Goal: Answer question/provide support: Share knowledge or assist other users

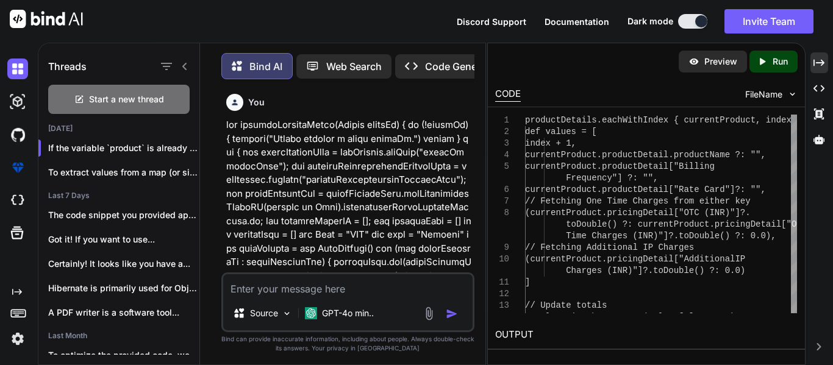
scroll to position [13900, 0]
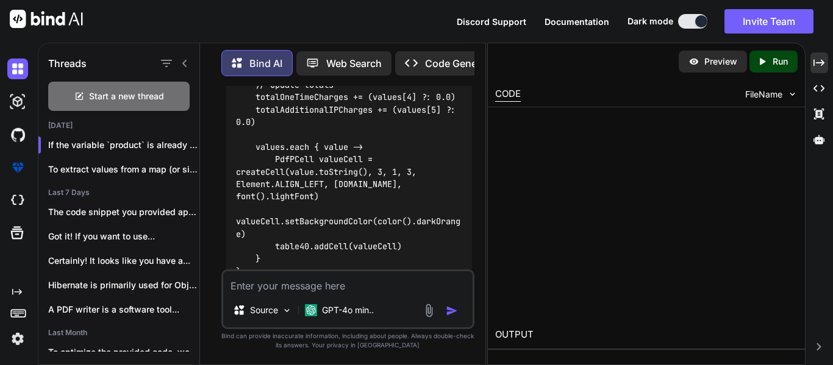
type textarea "x"
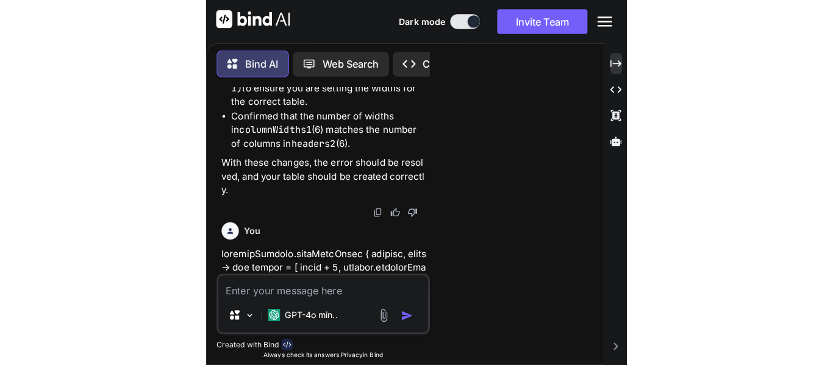
scroll to position [16269, 0]
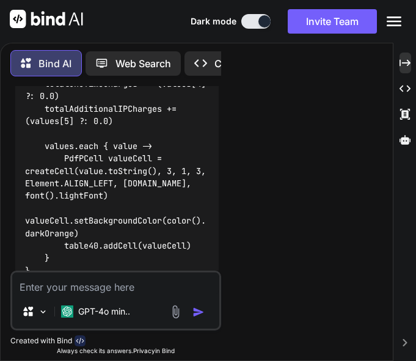
type textarea "values.each { value -> PdfPCell valueCell = createCell(value.toString(), 3, 1, …"
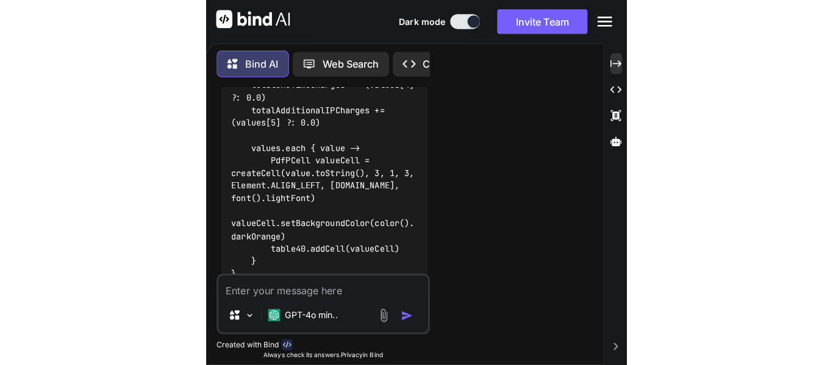
type textarea "x"
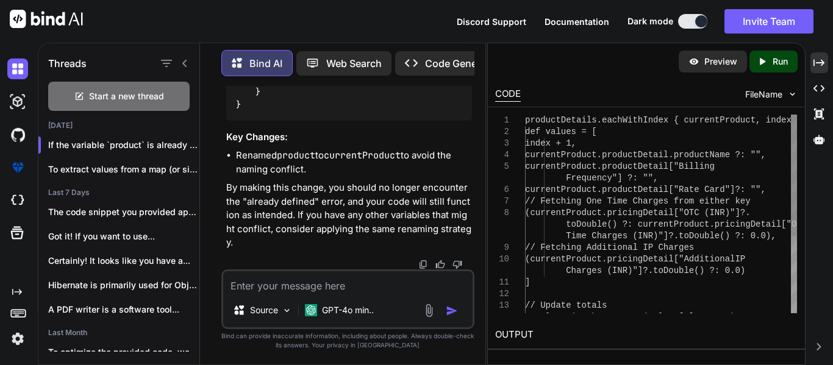
scroll to position [13900, 0]
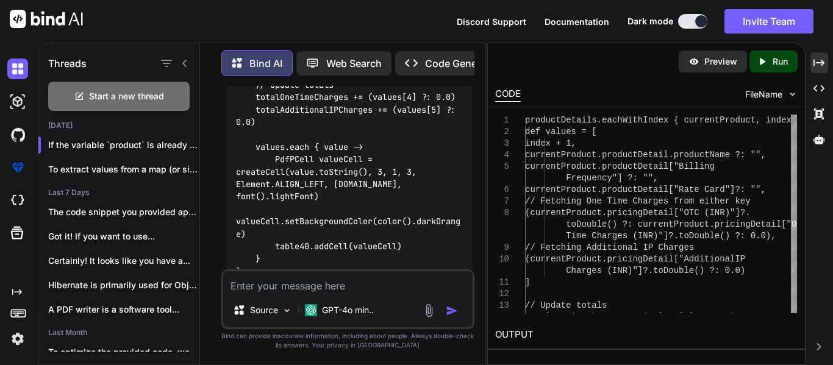
paste textarea "else { println("productDetails ====>"+productDetails); productDetails.eachWithI…"
type textarea "else { println("productDetails ====>"+productDetails); productDetails.eachWithI…"
type textarea "x"
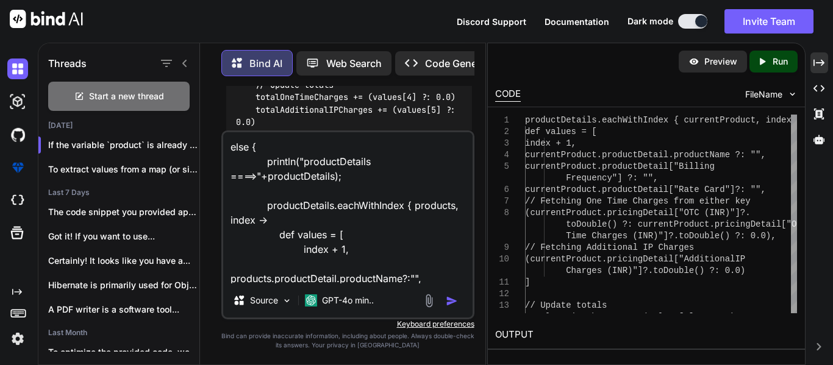
scroll to position [221, 0]
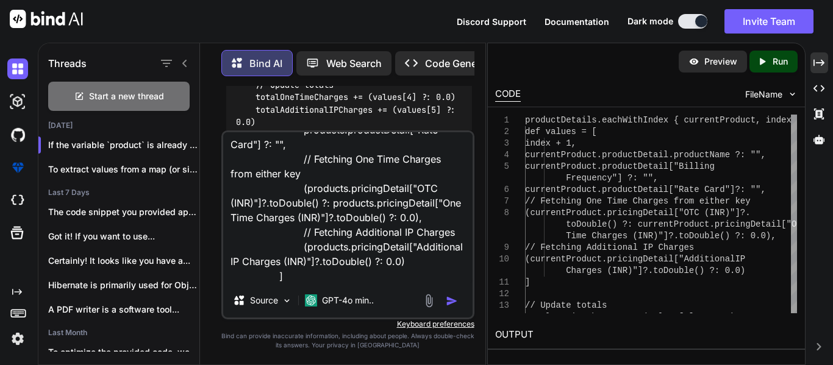
type textarea "else { println("productDetails ====>"+productDetails); productDetails.eachWithI…"
type textarea "x"
type textarea "else { println("productDetails ====>"+productDetails); productDetails.eachWithI…"
type textarea "x"
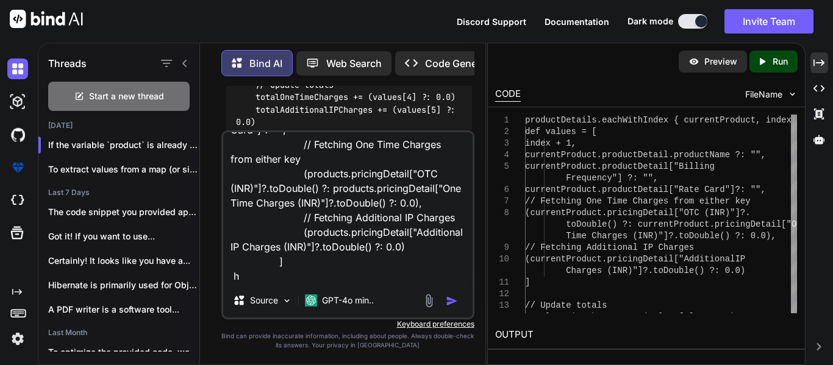
type textarea "else { println("productDetails ====>"+productDetails); productDetails.eachWithI…"
type textarea "x"
type textarea "else { println("productDetails ====>"+productDetails); productDetails.eachWithI…"
type textarea "x"
type textarea "else { println("productDetails ====>"+productDetails); productDetails.eachWithI…"
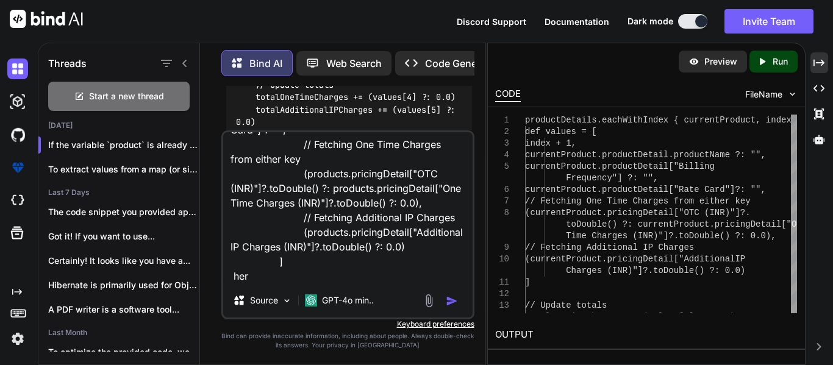
type textarea "x"
type textarea "else { println("productDetails ====>"+productDetails); productDetails.eachWithI…"
type textarea "x"
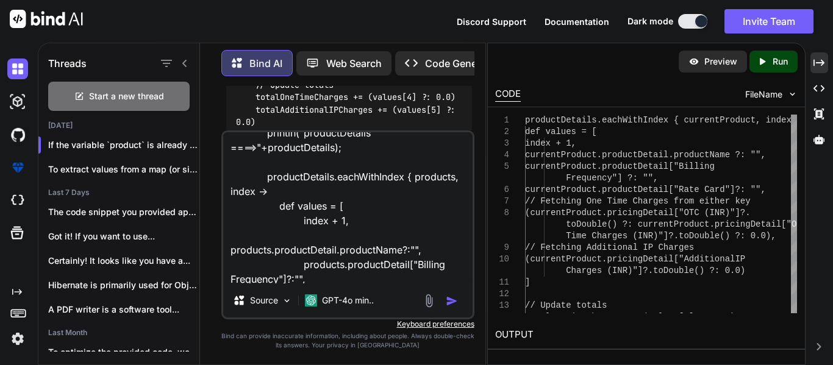
scroll to position [0, 0]
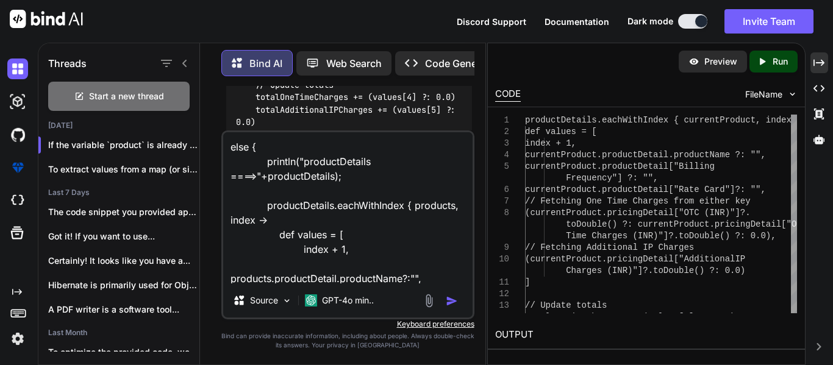
drag, startPoint x: 372, startPoint y: 164, endPoint x: 305, endPoint y: 164, distance: 66.5
click at [305, 164] on textarea "else { println("productDetails ====>"+productDetails); productDetails.eachWithI…" at bounding box center [348, 207] width 250 height 151
click at [329, 173] on textarea "else { println("productDetails ====>"+productDetails); productDetails.eachWithI…" at bounding box center [348, 207] width 250 height 151
click at [329, 174] on textarea "else { println("productDetails ====>"+productDetails); productDetails.eachWithI…" at bounding box center [348, 207] width 250 height 151
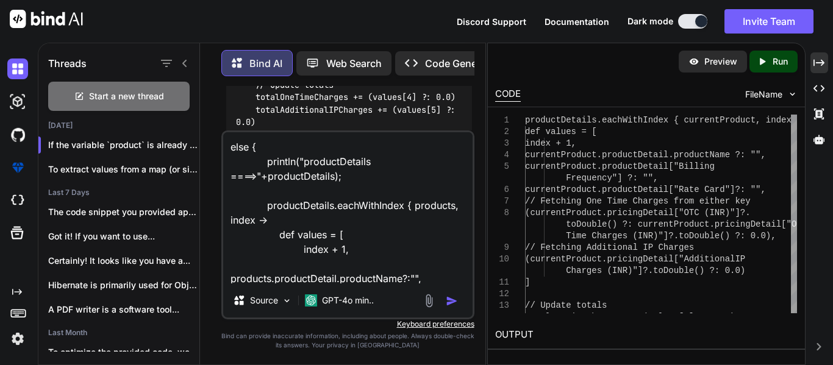
type textarea "else { println("productDetails ====>"+); productDetails.eachWithIndex { product…"
type textarea "x"
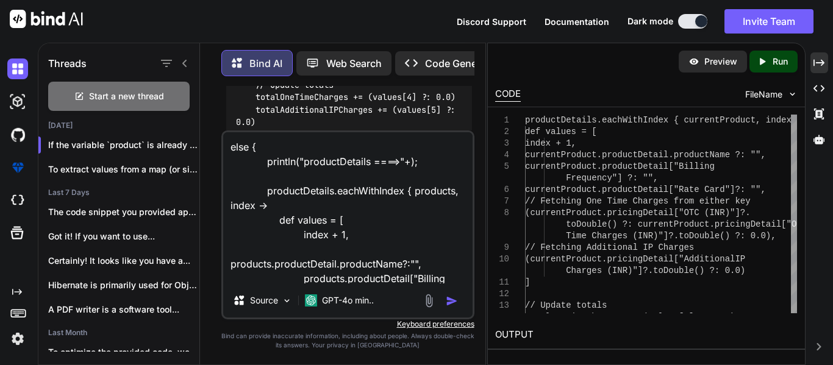
type textarea "else { println("productDetails ====>"+productDetails); productDetails.eachWithI…"
type textarea "x"
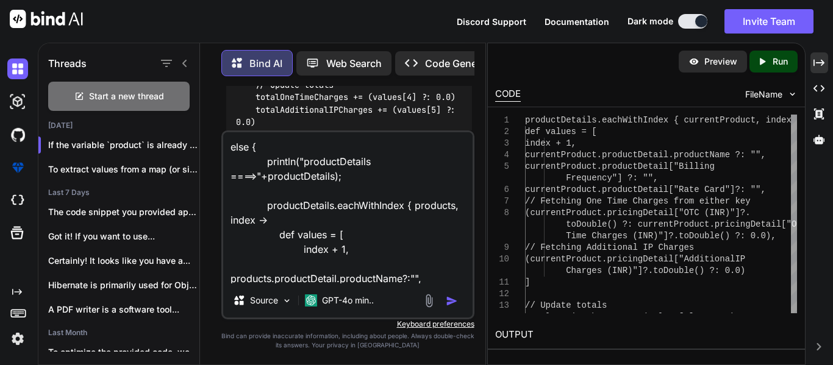
scroll to position [222, 0]
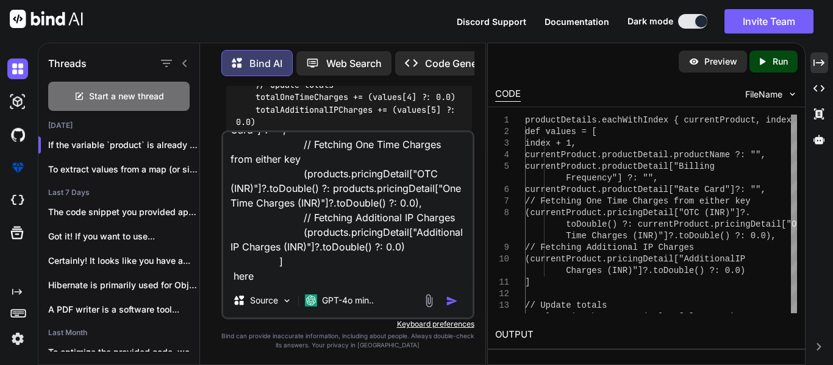
click at [272, 268] on textarea "else { println("productDetails ====>"+productDetails); productDetails.eachWithI…" at bounding box center [348, 207] width 250 height 151
click at [263, 275] on textarea "else { println("productDetails ====>"+productDetails); productDetails.eachWithI…" at bounding box center [348, 207] width 250 height 151
paste textarea "productDetails"
type textarea "else { println("productDetails ====>"+productDetails); productDetails.eachWithI…"
type textarea "x"
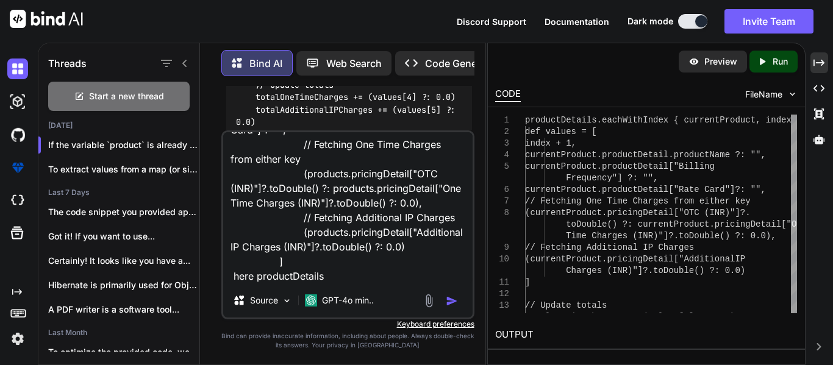
type textarea "else { println("productDetails ====>"+productDetails); productDetails.eachWithI…"
type textarea "x"
type textarea "else { println("productDetails ====>"+productDetails); productDetails.eachWithI…"
type textarea "x"
type textarea "else { println("productDetails ====>"+productDetails); productDetails.eachWithI…"
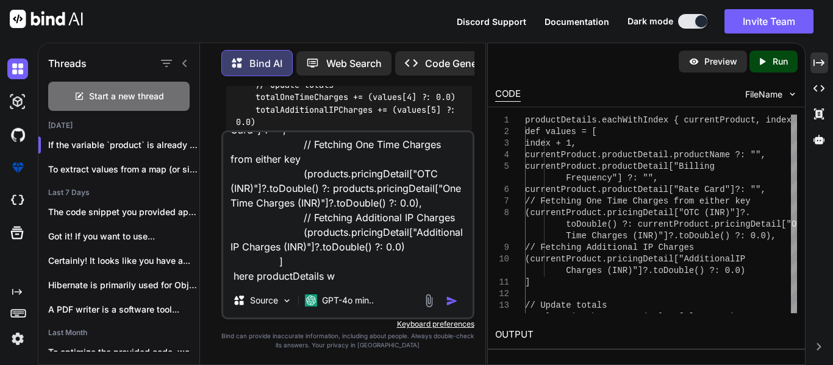
type textarea "x"
type textarea "else { println("productDetails ====>"+productDetails); productDetails.eachWithI…"
type textarea "x"
type textarea "else { println("productDetails ====>"+productDetails); productDetails.eachWithI…"
type textarea "x"
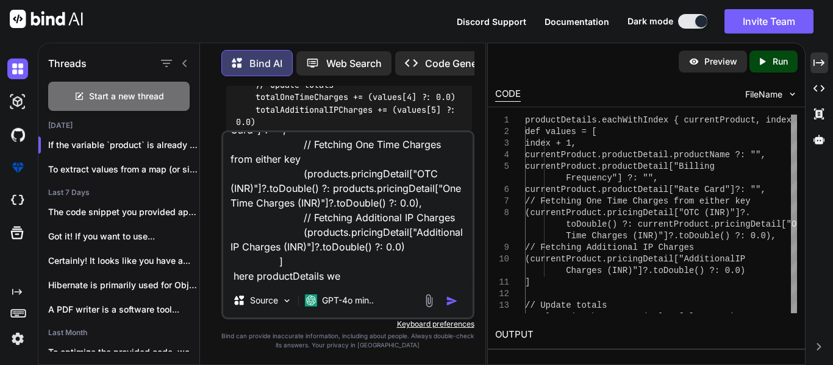
type textarea "else { println("productDetails ====>"+productDetails); productDetails.eachWithI…"
type textarea "x"
type textarea "else { println("productDetails ====>"+productDetails); productDetails.eachWithI…"
type textarea "x"
type textarea "else { println("productDetails ====>"+productDetails); productDetails.eachWithI…"
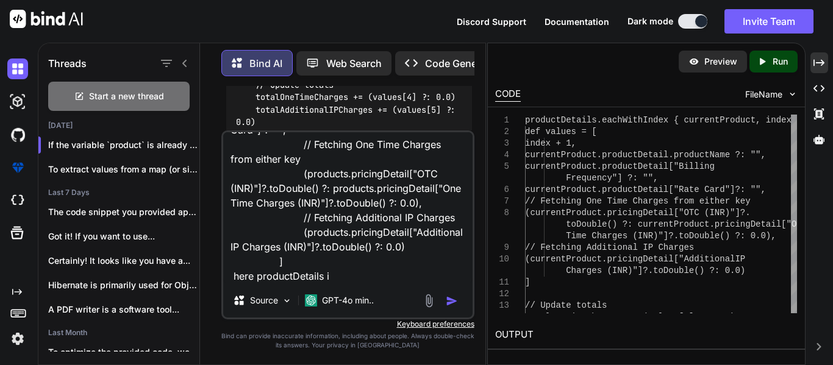
type textarea "x"
type textarea "else { println("productDetails ====>"+productDetails); productDetails.eachWithI…"
type textarea "x"
type textarea "else { println("productDetails ====>"+productDetails); productDetails.eachWithI…"
type textarea "x"
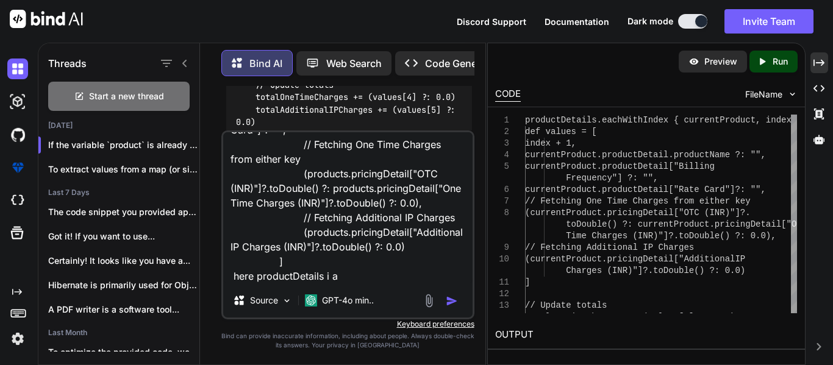
type textarea "else { println("productDetails ====>"+productDetails); productDetails.eachWithI…"
type textarea "x"
type textarea "else { println("productDetails ====>"+productDetails); productDetails.eachWithI…"
type textarea "x"
type textarea "else { println("productDetails ====>"+productDetails); productDetails.eachWithI…"
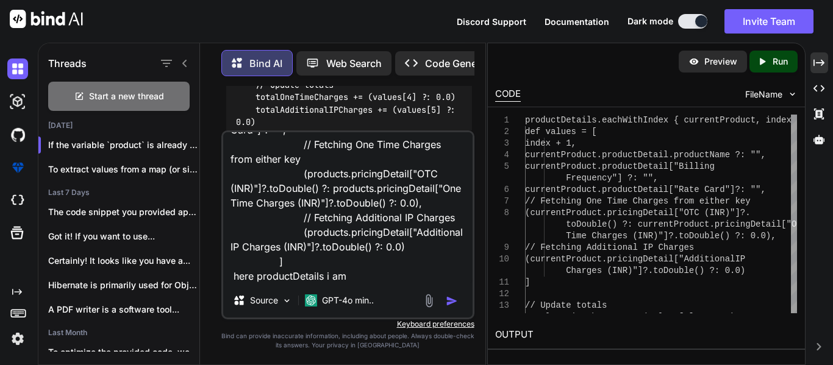
type textarea "x"
type textarea "else { println("productDetails ====>"+productDetails); productDetails.eachWithI…"
type textarea "x"
type textarea "else { println("productDetails ====>"+productDetails); productDetails.eachWithI…"
type textarea "x"
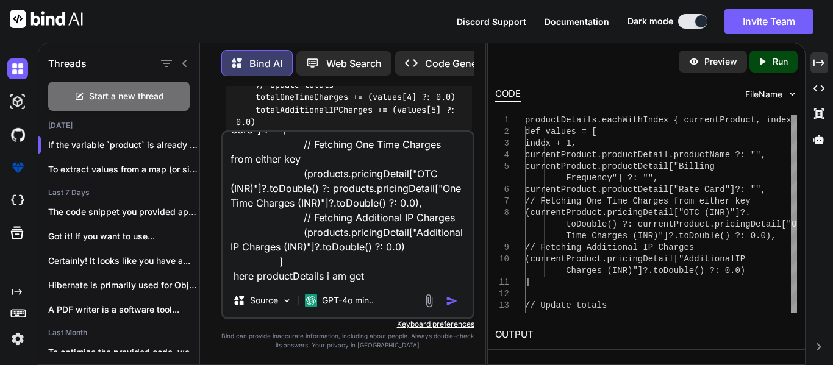
type textarea "else { println("productDetails ====>"+productDetails); productDetails.eachWithI…"
type textarea "x"
type textarea "else { println("productDetails ====>"+productDetails); productDetails.eachWithI…"
type textarea "x"
type textarea "else { println("productDetails ====>"+productDetails); productDetails.eachWithI…"
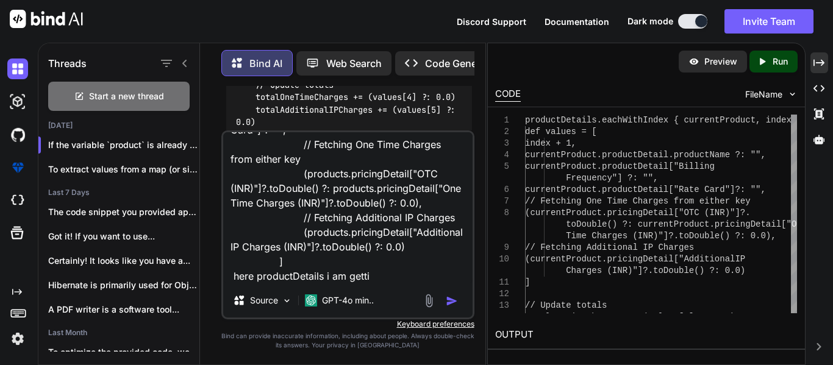
type textarea "x"
type textarea "else { println("productDetails ====>"+productDetails); productDetails.eachWithI…"
type textarea "x"
type textarea "else { println("productDetails ====>"+productDetails); productDetails.eachWithI…"
type textarea "x"
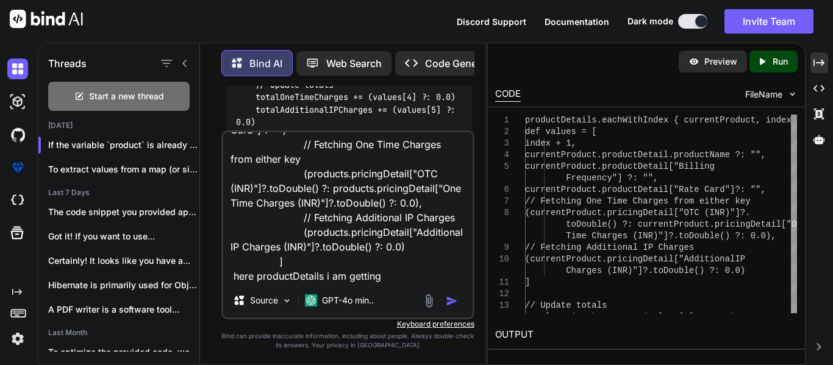
type textarea "else { println("productDetails ====>"+productDetails); productDetails.eachWithI…"
type textarea "x"
type textarea "else { println("productDetails ====>"+productDetails); productDetails.eachWithI…"
type textarea "x"
type textarea "else { println("productDetails ====>"+productDetails); productDetails.eachWithI…"
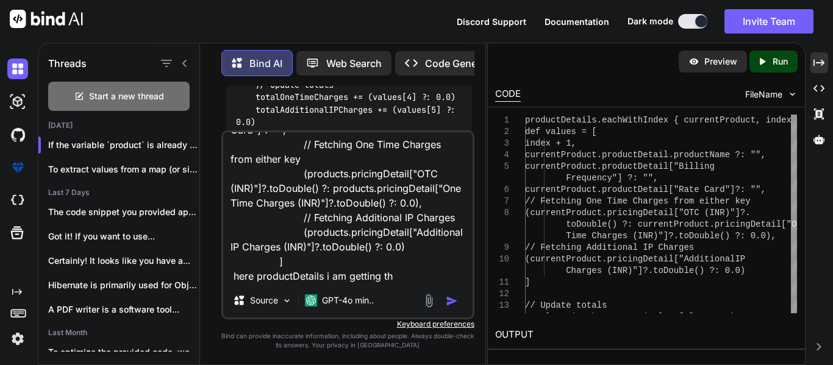
type textarea "x"
type textarea "else { println("productDetails ====>"+productDetails); productDetails.eachWithI…"
type textarea "x"
type textarea "else { println("productDetails ====>"+productDetails); productDetails.eachWithI…"
type textarea "x"
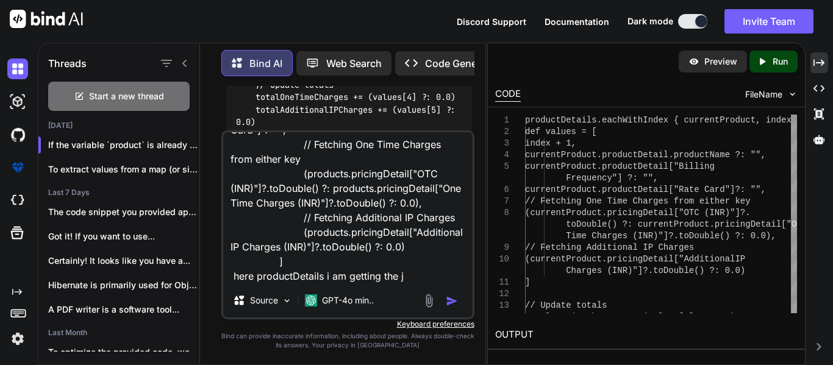
type textarea "else { println("productDetails ====>"+productDetails); productDetails.eachWithI…"
type textarea "x"
type textarea "else { println("productDetails ====>"+productDetails); productDetails.eachWithI…"
type textarea "x"
type textarea "else { println("productDetails ====>"+productDetails); productDetails.eachWithI…"
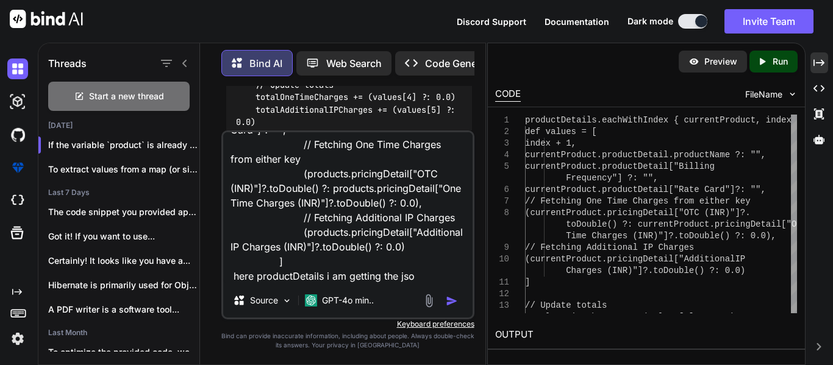
type textarea "x"
type textarea "else { println("productDetails ====>"+productDetails); productDetails.eachWithI…"
type textarea "x"
type textarea "else { println("productDetails ====>"+productDetails); productDetails.eachWithI…"
type textarea "x"
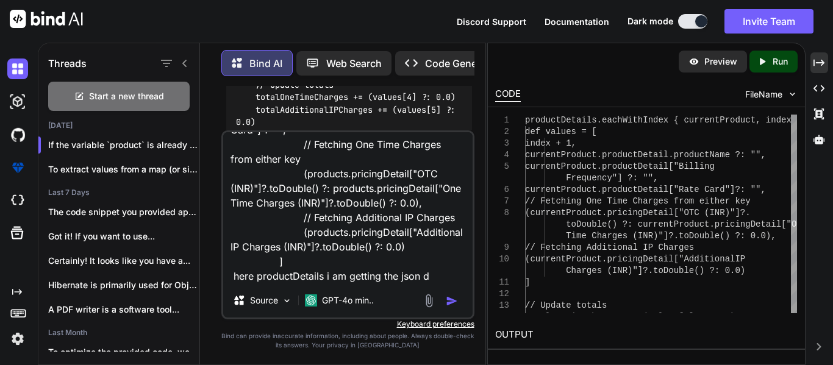
type textarea "else { println("productDetails ====>"+productDetails); productDetails.eachWithI…"
type textarea "x"
type textarea "else { println("productDetails ====>"+productDetails); productDetails.eachWithI…"
type textarea "x"
type textarea "else { println("productDetails ====>"+productDetails); productDetails.eachWithI…"
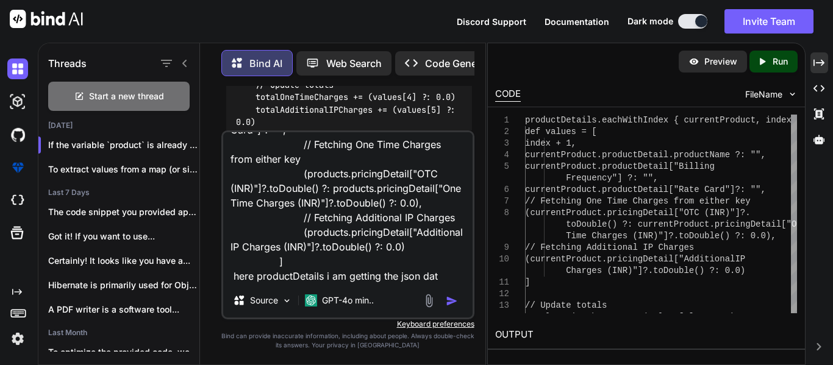
type textarea "x"
type textarea "else { println("productDetails ====>"+productDetails); productDetails.eachWithI…"
type textarea "x"
type textarea "else { println("productDetails ====>"+productDetails); productDetails.eachWithI…"
type textarea "x"
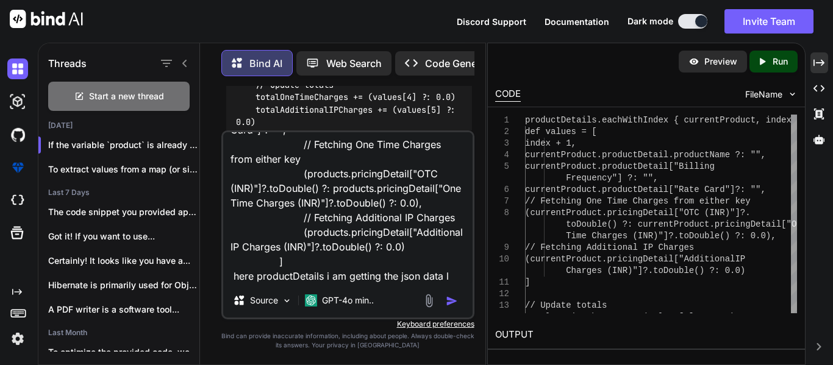
type textarea "else { println("productDetails ====>"+productDetails); productDetails.eachWithI…"
type textarea "x"
type textarea "else { println("productDetails ====>"+productDetails); productDetails.eachWithI…"
type textarea "x"
type textarea "else { println("productDetails ====>"+productDetails); productDetails.eachWithI…"
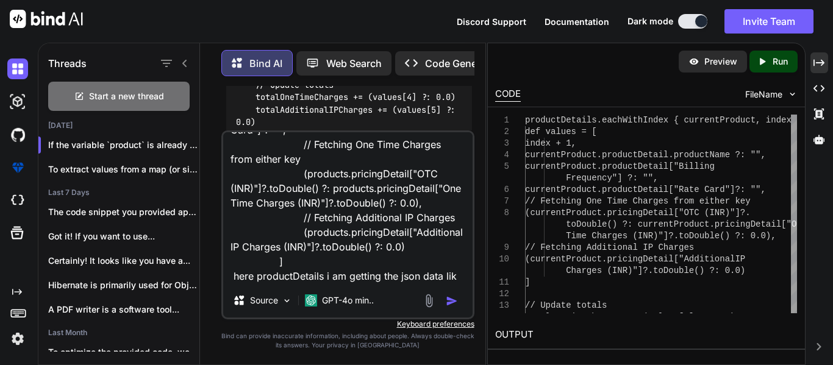
type textarea "x"
type textarea "else { println("productDetails ====>"+productDetails); productDetails.eachWithI…"
type textarea "x"
type textarea "else { println("productDetails ====>"+productDetails); productDetails.eachWithI…"
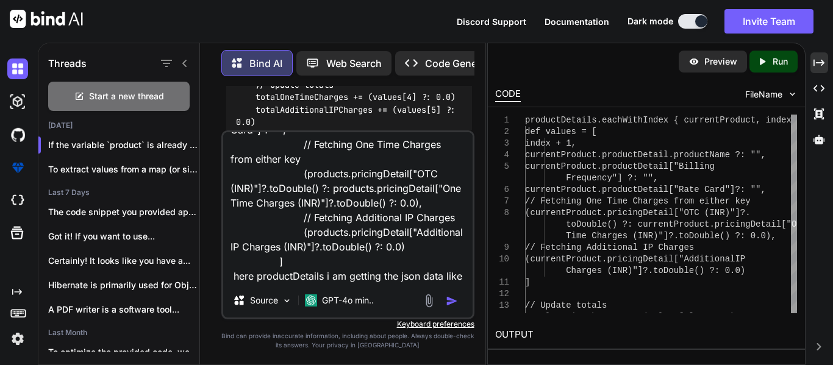
type textarea "x"
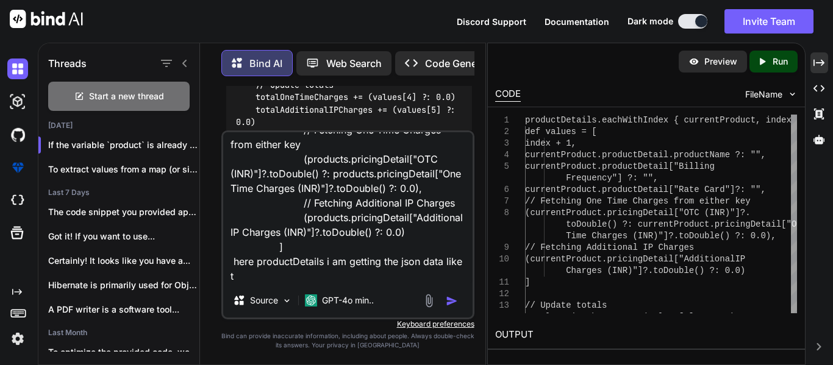
type textarea "else { println("productDetails ====>"+productDetails); productDetails.eachWithI…"
type textarea "x"
type textarea "else { println("productDetails ====>"+productDetails); productDetails.eachWithI…"
type textarea "x"
type textarea "else { println("productDetails ====>"+productDetails); productDetails.eachWithI…"
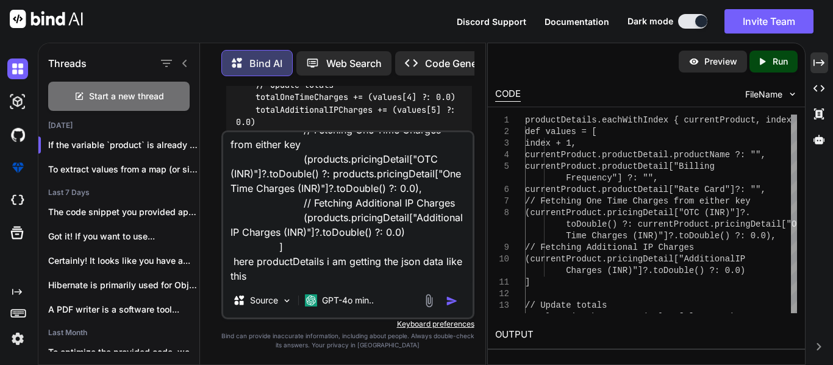
type textarea "x"
type textarea "else { println("productDetails ====>"+productDetails); productDetails.eachWithI…"
type textarea "x"
type textarea "else { println("productDetails ====>"+productDetails); productDetails.eachWithI…"
type textarea "x"
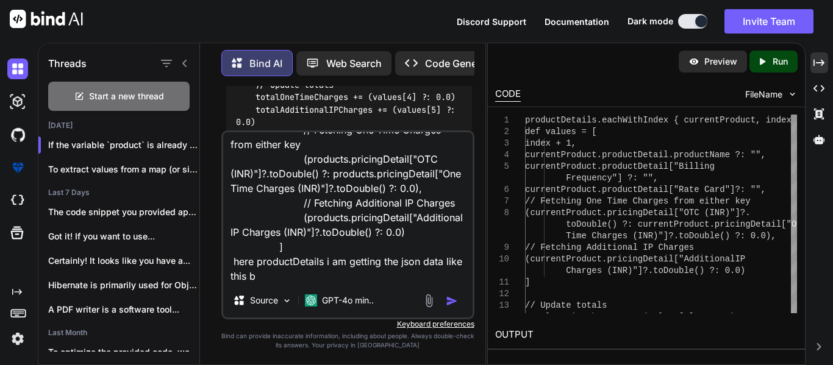
type textarea "else { println("productDetails ====>"+productDetails); productDetails.eachWithI…"
type textarea "x"
type textarea "else { println("productDetails ====>"+productDetails); productDetails.eachWithI…"
type textarea "x"
type textarea "else { println("productDetails ====>"+productDetails); productDetails.eachWithI…"
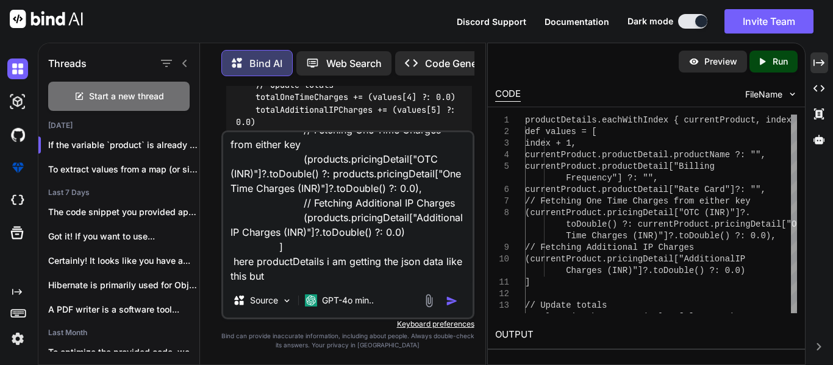
type textarea "x"
type textarea "else { println("productDetails ====>"+productDetails); productDetails.eachWithI…"
type textarea "x"
type textarea "else { println("productDetails ====>"+productDetails); productDetails.eachWithI…"
type textarea "x"
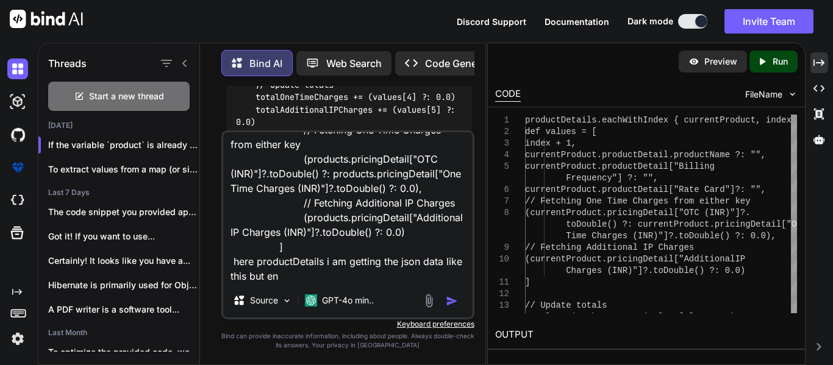
type textarea "else { println("productDetails ====>"+productDetails); productDetails.eachWithI…"
type textarea "x"
type textarea "else { println("productDetails ====>"+productDetails); productDetails.eachWithI…"
type textarea "x"
type textarea "else { println("productDetails ====>"+productDetails); productDetails.eachWithI…"
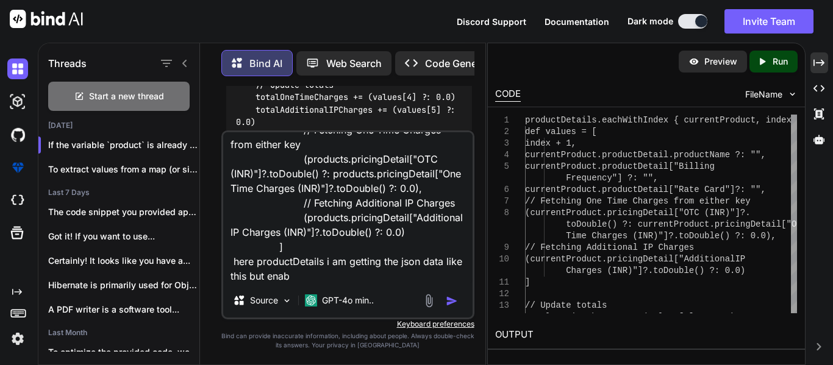
type textarea "x"
type textarea "else { println("productDetails ====>"+productDetails); productDetails.eachWithI…"
type textarea "x"
type textarea "else { println("productDetails ====>"+productDetails); productDetails.eachWithI…"
type textarea "x"
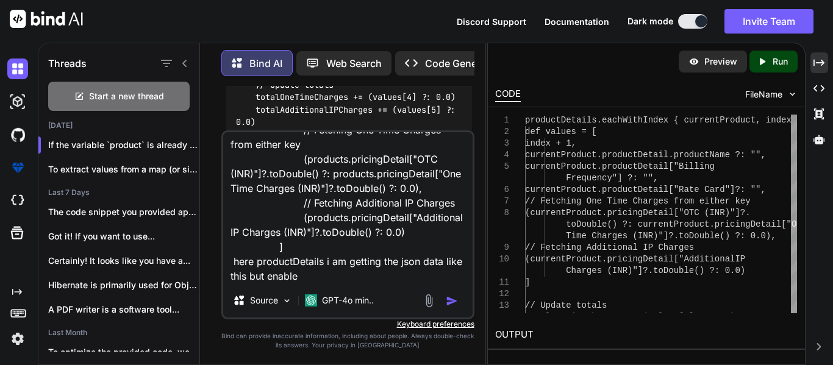
type textarea "else { println("productDetails ====>"+productDetails); productDetails.eachWithI…"
type textarea "x"
type textarea "else { println("productDetails ====>"+productDetails); productDetails.eachWithI…"
type textarea "x"
type textarea "else { println("productDetails ====>"+productDetails); productDetails.eachWithI…"
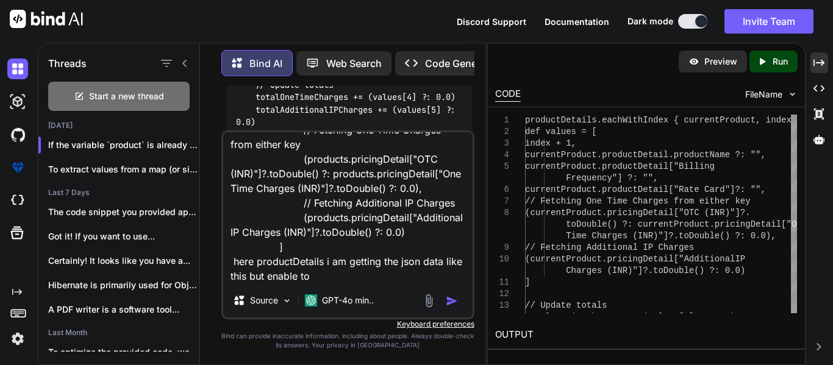
type textarea "x"
type textarea "else { println("productDetails ====>"+productDetails); productDetails.eachWithI…"
type textarea "x"
type textarea "else { println("productDetails ====>"+productDetails); productDetails.eachWithI…"
type textarea "x"
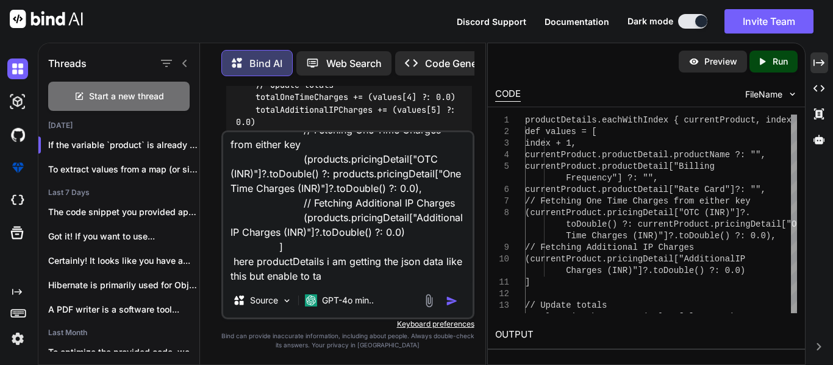
type textarea "else { println("productDetails ====>"+productDetails); productDetails.eachWithI…"
type textarea "x"
type textarea "else { println("productDetails ====>"+productDetails); productDetails.eachWithI…"
type textarea "x"
type textarea "else { println("productDetails ====>"+productDetails); productDetails.eachWithI…"
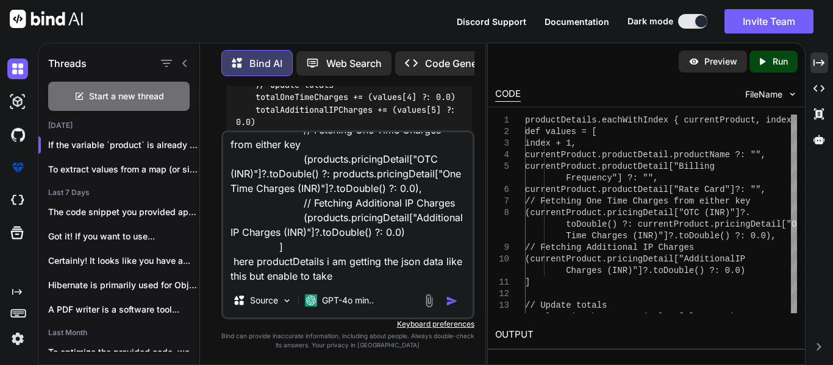
type textarea "x"
type textarea "else { println("productDetails ====>"+productDetails); productDetails.eachWithI…"
type textarea "x"
type textarea "else { println("productDetails ====>"+productDetails); productDetails.eachWithI…"
type textarea "x"
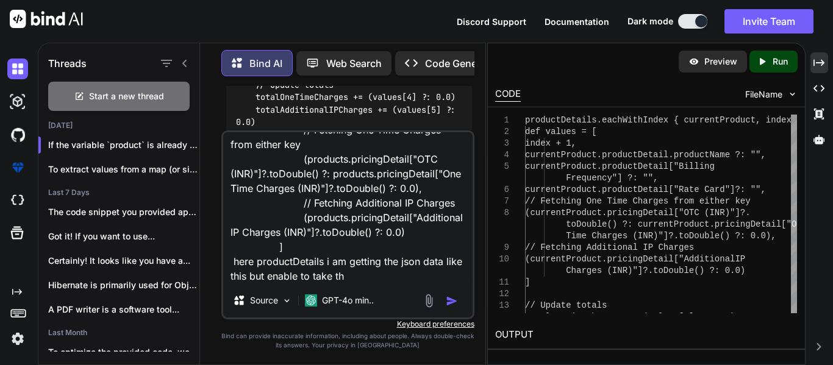
type textarea "else { println("productDetails ====>"+productDetails); productDetails.eachWithI…"
type textarea "x"
type textarea "else { println("productDetails ====>"+productDetails); productDetails.eachWithI…"
type textarea "x"
type textarea "else { println("productDetails ====>"+productDetails); productDetails.eachWithI…"
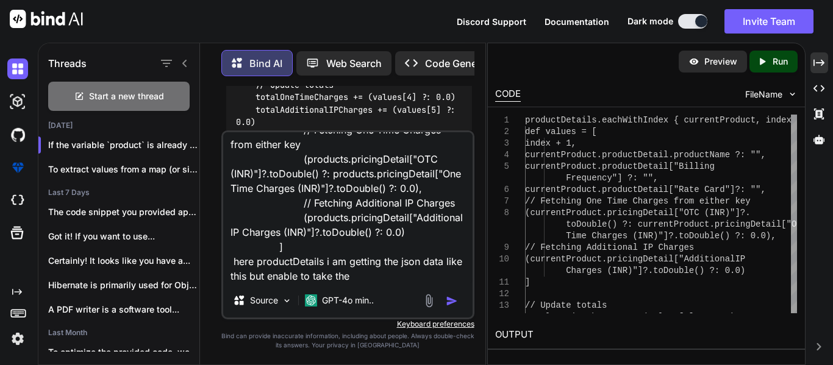
type textarea "x"
type textarea "else { println("productDetails ====>"+productDetails); productDetails.eachWithI…"
type textarea "x"
type textarea "else { println("productDetails ====>"+productDetails); productDetails.eachWithI…"
type textarea "x"
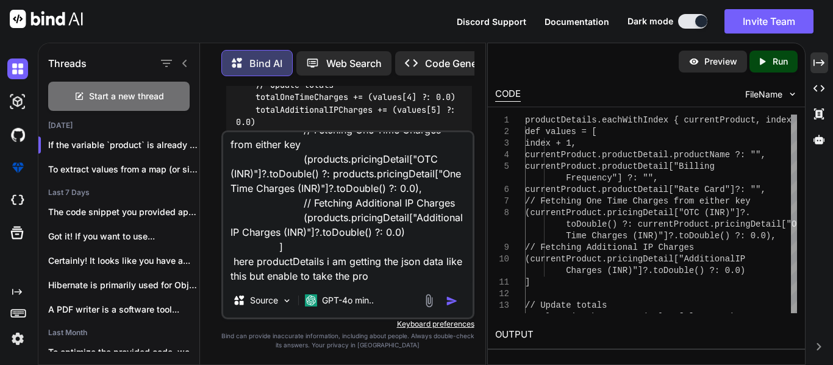
type textarea "else { println("productDetails ====>"+productDetails); productDetails.eachWithI…"
type textarea "x"
type textarea "else { println("productDetails ====>"+productDetails); productDetails.eachWithI…"
type textarea "x"
type textarea "else { println("productDetails ====>"+productDetails); productDetails.eachWithI…"
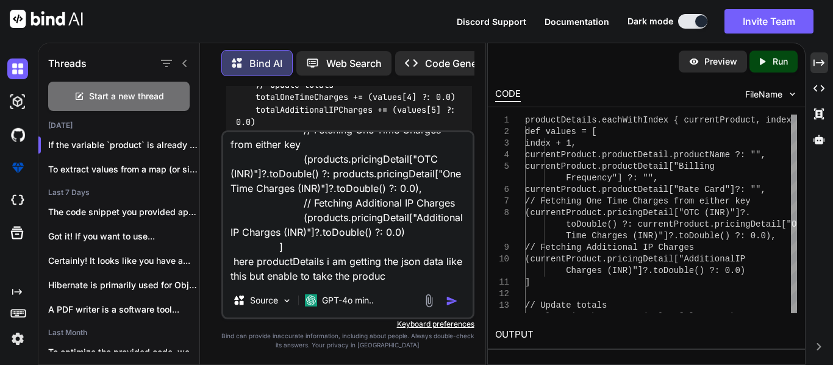
type textarea "x"
type textarea "else { println("productDetails ====>"+productDetails); productDetails.eachWithI…"
type textarea "x"
type textarea "else { println("productDetails ====>"+productDetails); productDetails.eachWithI…"
type textarea "x"
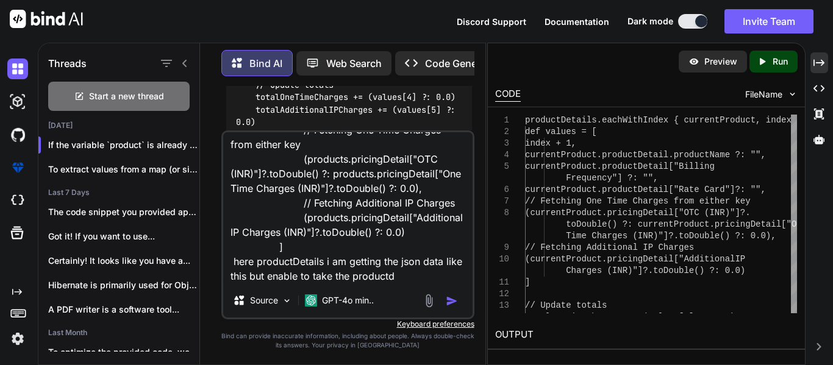
type textarea "else { println("productDetails ====>"+productDetails); productDetails.eachWithI…"
type textarea "x"
type textarea "else { println("productDetails ====>"+productDetails); productDetails.eachWithI…"
type textarea "x"
type textarea "else { println("productDetails ====>"+productDetails); productDetails.eachWithI…"
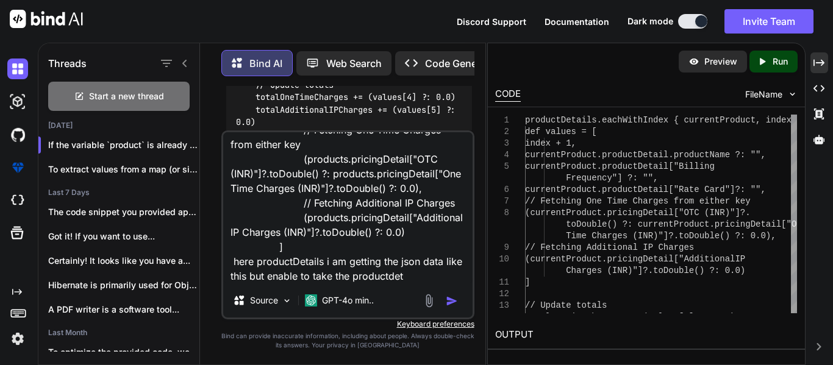
type textarea "x"
type textarea "else { println("productDetails ====>"+productDetails); productDetails.eachWithI…"
type textarea "x"
type textarea "else { println("productDetails ====>"+productDetails); productDetails.eachWithI…"
type textarea "x"
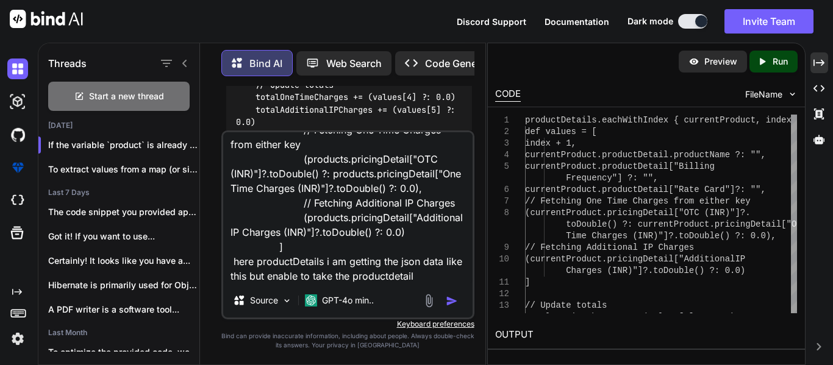
type textarea "else { println("productDetails ====>"+productDetails); productDetails.eachWithI…"
type textarea "x"
type textarea "else { println("productDetails ====>"+productDetails); productDetails.eachWithI…"
type textarea "x"
type textarea "else { println("productDetails ====>"+productDetails); productDetails.eachWithI…"
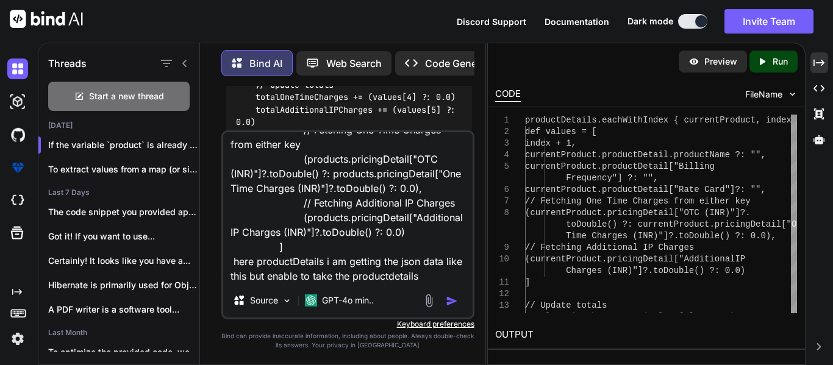
type textarea "x"
type textarea "else { println("productDetails ====>"+productDetails); productDetails.eachWithI…"
type textarea "x"
type textarea "else { println("productDetails ====>"+productDetails); productDetails.eachWithI…"
type textarea "x"
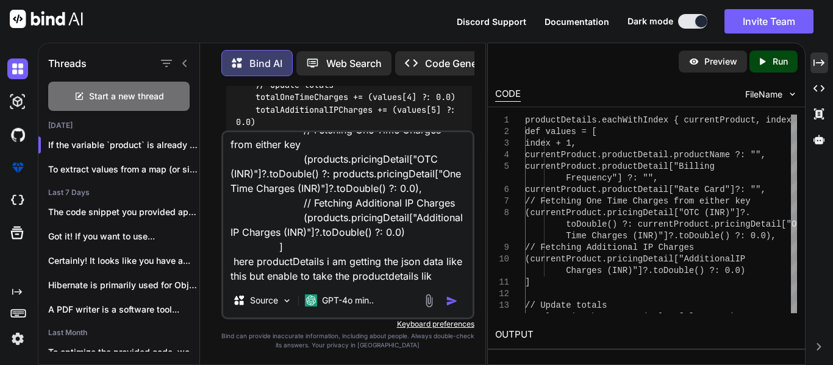
type textarea "else { println("productDetails ====>"+productDetails); productDetails.eachWithI…"
type textarea "x"
type textarea "else { println("productDetails ====>"+productDetails); productDetails.eachWithI…"
type textarea "x"
type textarea "else { println("productDetails ====>"+productDetails); productDetails.eachWithI…"
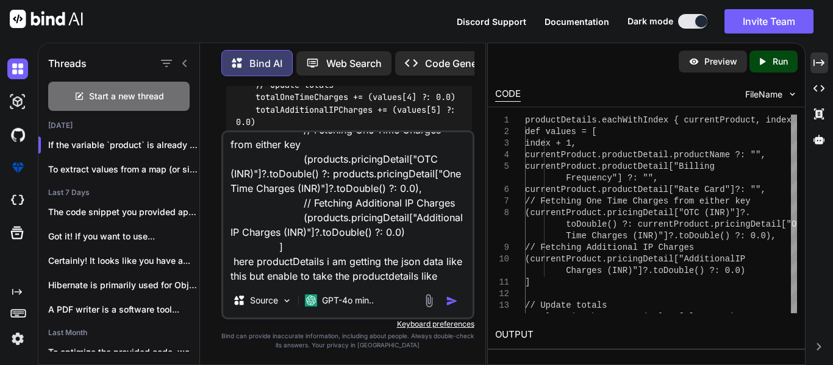
type textarea "x"
type textarea "else { println("productDetails ====>"+productDetails); productDetails.eachWithI…"
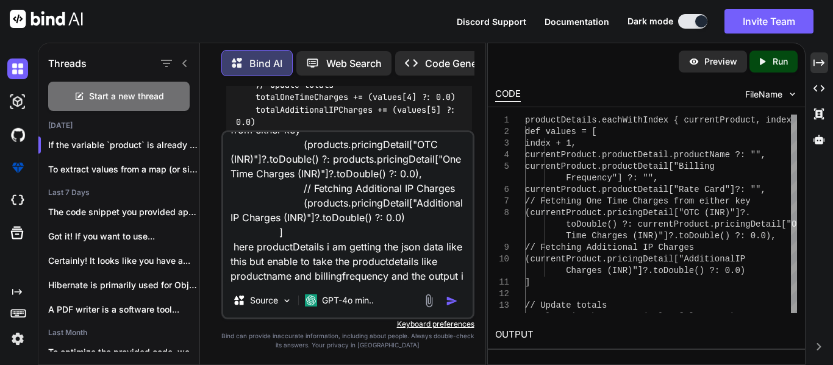
scroll to position [265, 0]
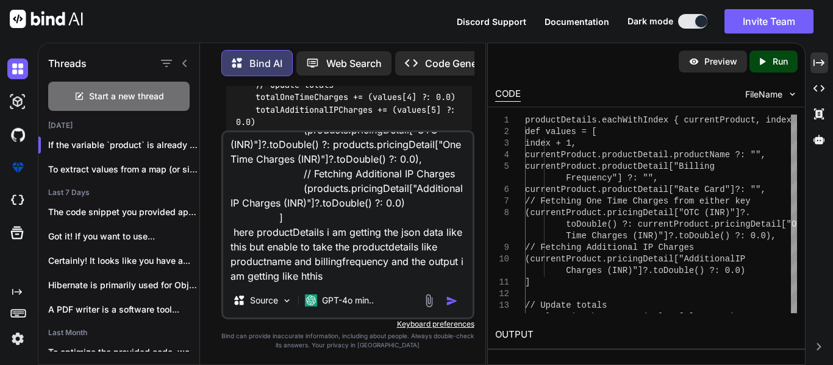
paste textarea "[[parentProductAssociationId:null, type:PACKAGE, productId:0818e3a5-d8bd-4cb7-8…"
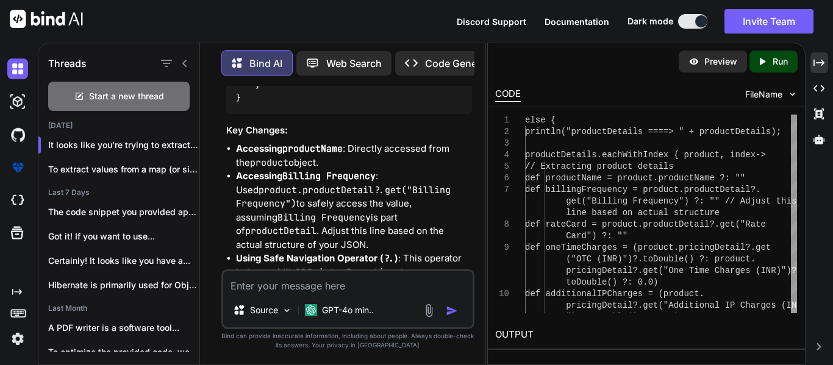
scroll to position [15770, 0]
drag, startPoint x: 363, startPoint y: 191, endPoint x: 301, endPoint y: 176, distance: 63.3
click at [301, 184] on code "product.productDetail?.get("Billing Frequency")" at bounding box center [346, 197] width 220 height 26
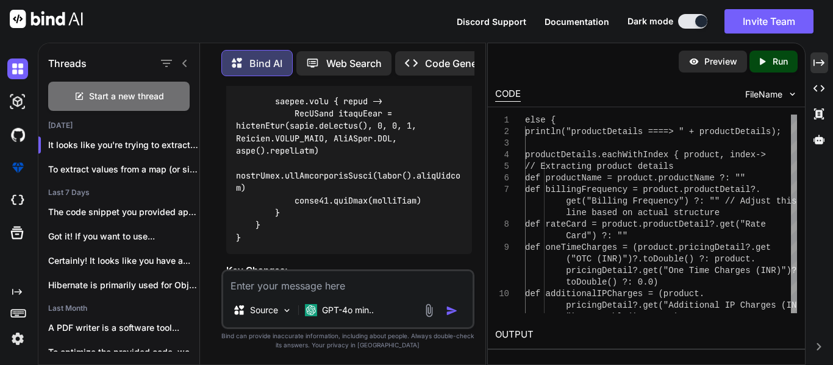
scroll to position [15628, 0]
click at [820, 60] on icon "Created with Pixso." at bounding box center [819, 62] width 11 height 11
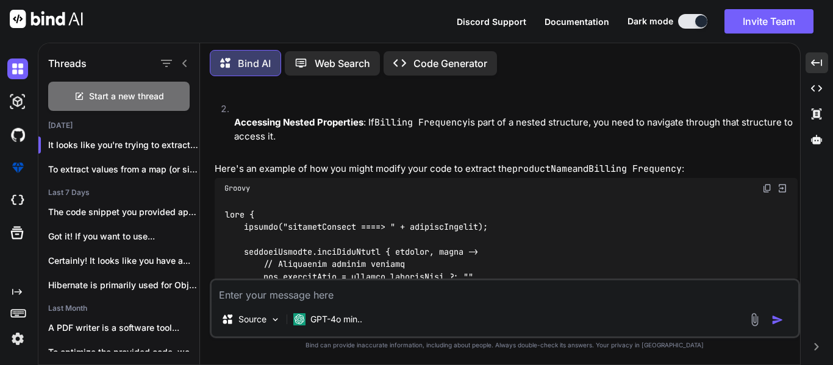
scroll to position [9251, 0]
click at [342, 289] on textarea at bounding box center [505, 292] width 587 height 22
paste textarea "[[parentProductAssociationId:null, type:PACKAGE, productId:0818e3a5-d8bd-4cb7-8…"
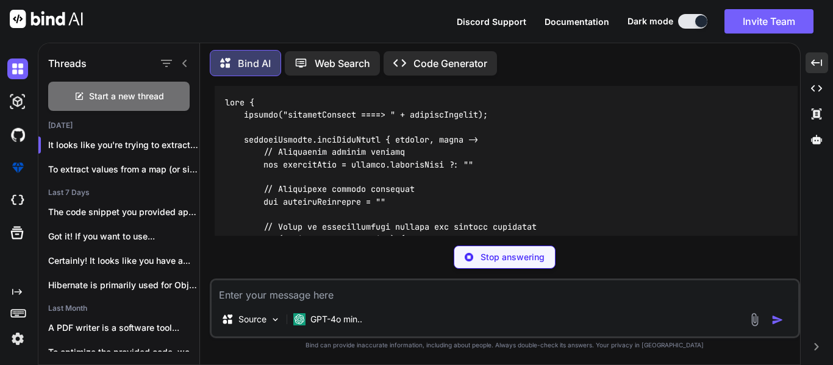
scroll to position [16774, 0]
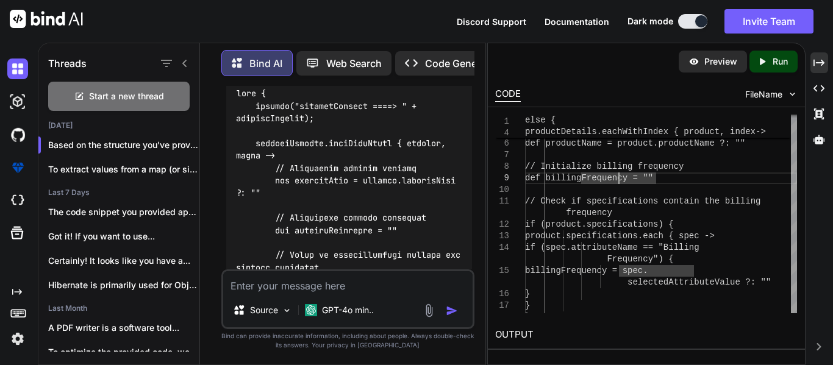
scroll to position [16737, 0]
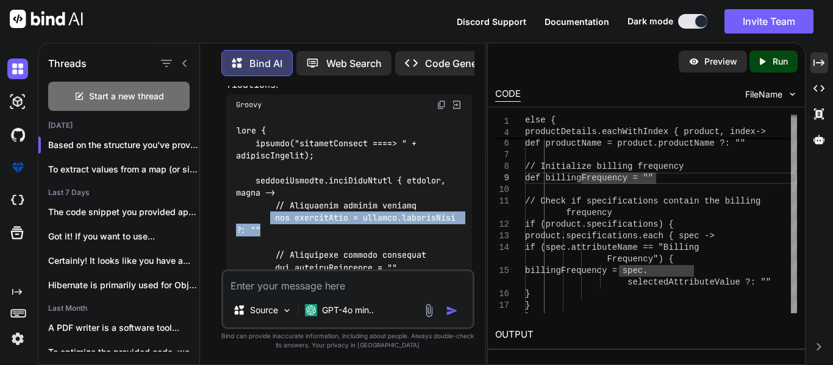
drag, startPoint x: 265, startPoint y: 210, endPoint x: 269, endPoint y: 198, distance: 12.7
copy code "def productName = product.productName ?: """
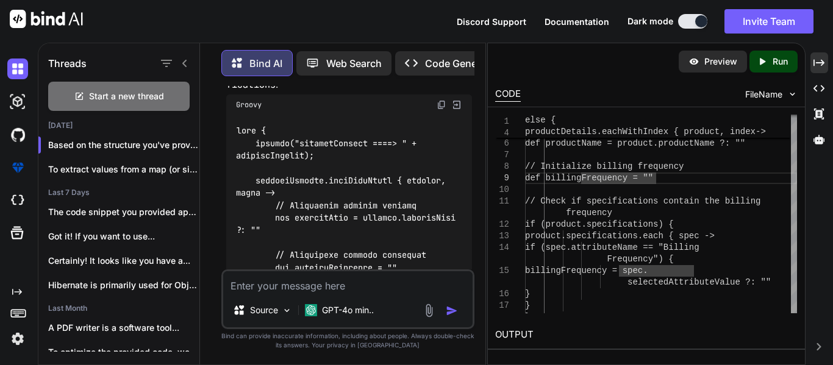
click at [361, 280] on textarea at bounding box center [348, 283] width 250 height 22
paste textarea "[loremiPsumdolOrsitametcoNs:adip, elit:SEDDOEI, temporiNc:7050u4l1-e4do-0ma5-75…"
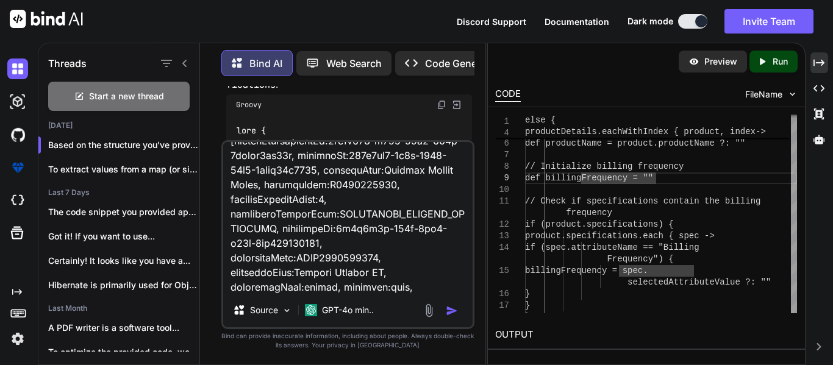
scroll to position [1656, 0]
paste textarea "else { println("productDetail"+productDetails ) productDetails.eachWithIndex { …"
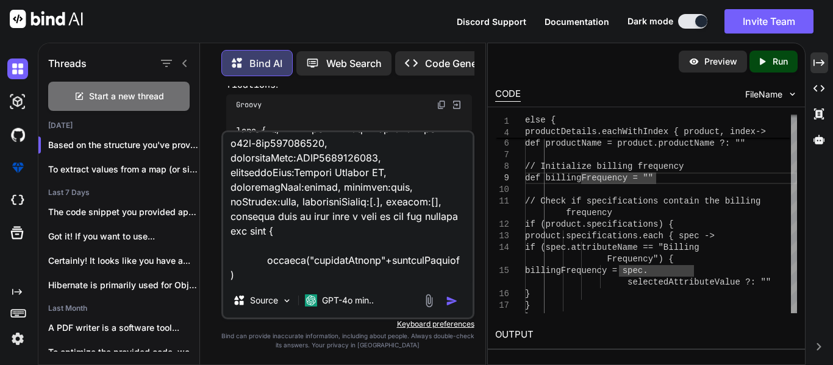
scroll to position [1740, 0]
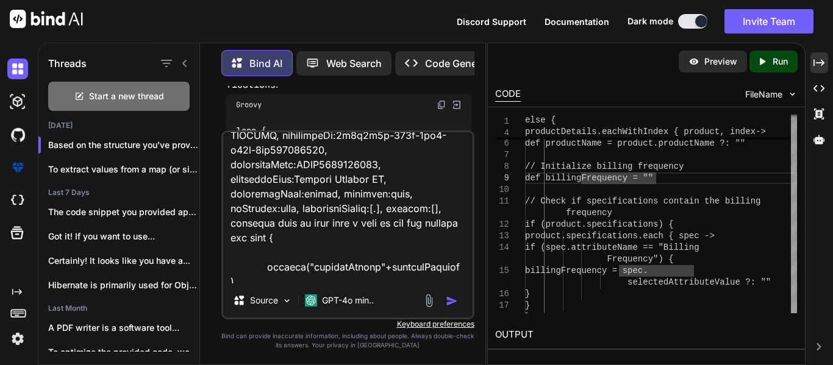
click at [322, 194] on textarea at bounding box center [348, 207] width 250 height 151
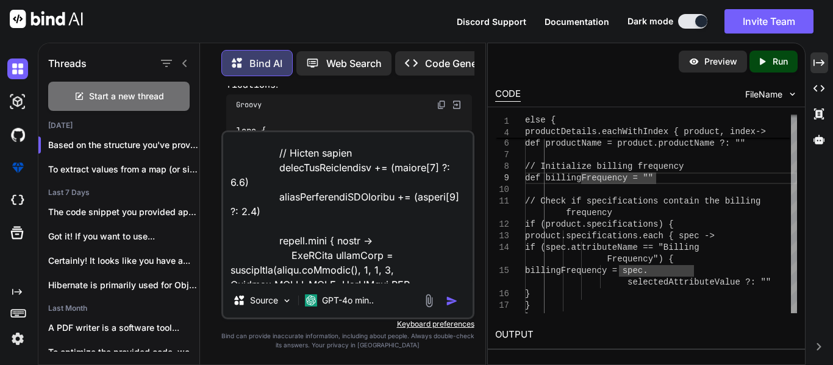
scroll to position [2287, 0]
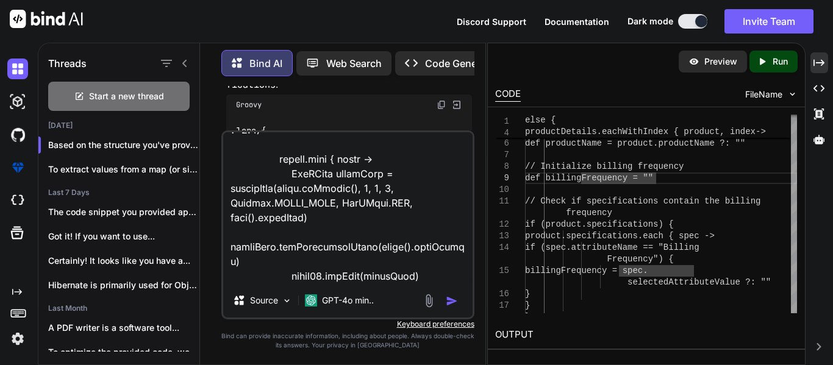
click at [286, 268] on textarea at bounding box center [348, 207] width 250 height 151
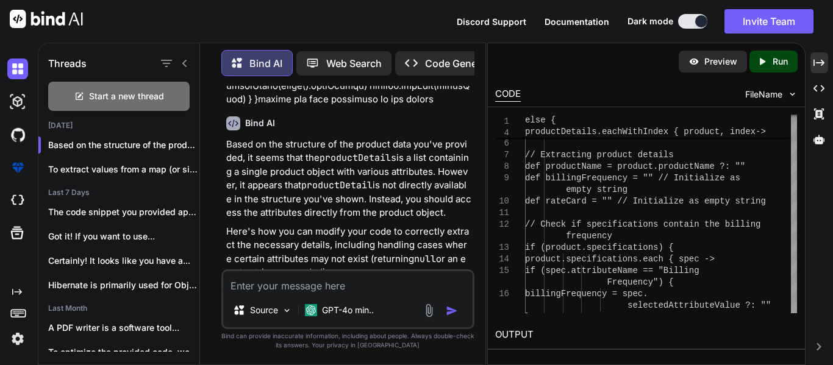
scroll to position [19457, 0]
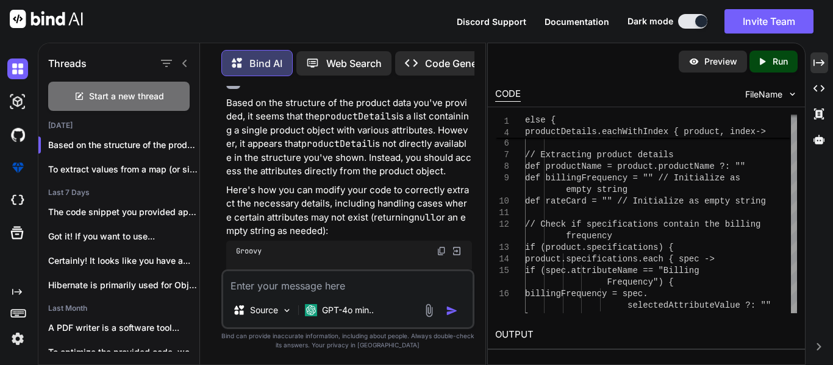
click at [458, 246] on img at bounding box center [457, 251] width 11 height 11
